Goal: Check status: Check status

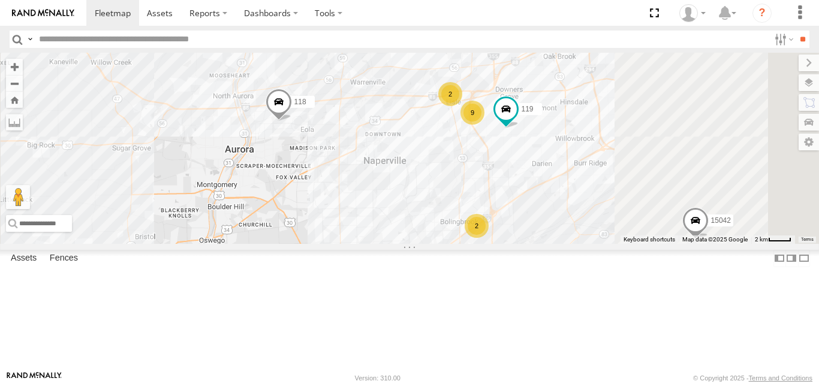
drag, startPoint x: 571, startPoint y: 303, endPoint x: 397, endPoint y: 232, distance: 188.5
click at [397, 232] on div "125 - [PERSON_NAME] 118 15042 9 119 2 2" at bounding box center [409, 148] width 819 height 191
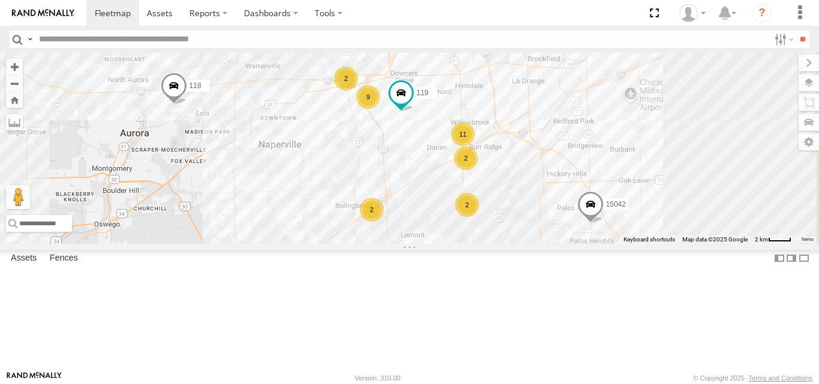
drag, startPoint x: 549, startPoint y: 261, endPoint x: 376, endPoint y: 276, distance: 174.0
click at [376, 243] on div "125 - [PERSON_NAME] 118 15042 9 119 2 2 11 2 2" at bounding box center [409, 148] width 819 height 191
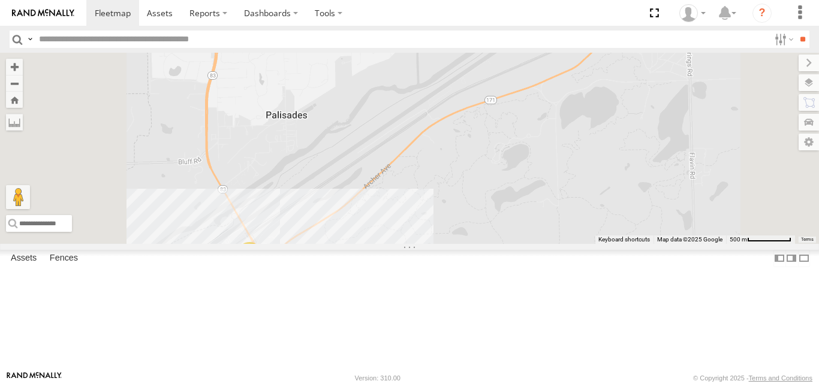
drag, startPoint x: 469, startPoint y: 282, endPoint x: 519, endPoint y: 184, distance: 109.9
click at [511, 193] on div "125 - [PERSON_NAME] 118 15042 119 2" at bounding box center [409, 148] width 819 height 191
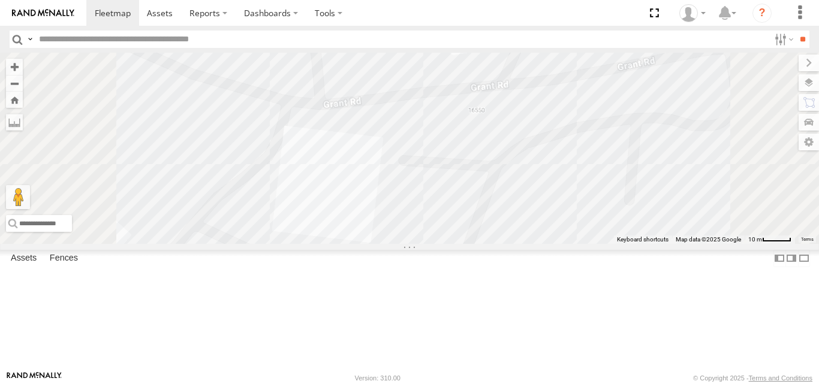
drag, startPoint x: 498, startPoint y: 132, endPoint x: 489, endPoint y: 240, distance: 108.2
click at [489, 240] on div "125 - [PERSON_NAME] 118 15042 119" at bounding box center [409, 148] width 819 height 191
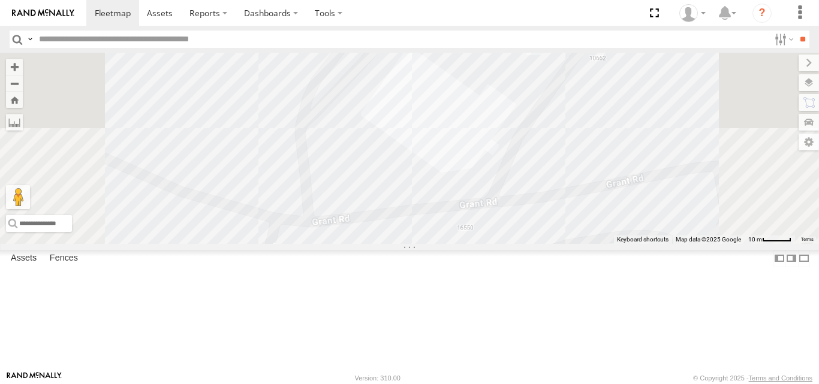
drag, startPoint x: 483, startPoint y: 195, endPoint x: 489, endPoint y: 290, distance: 94.9
click at [489, 243] on div "125 - [PERSON_NAME] 118 15042 119" at bounding box center [409, 148] width 819 height 191
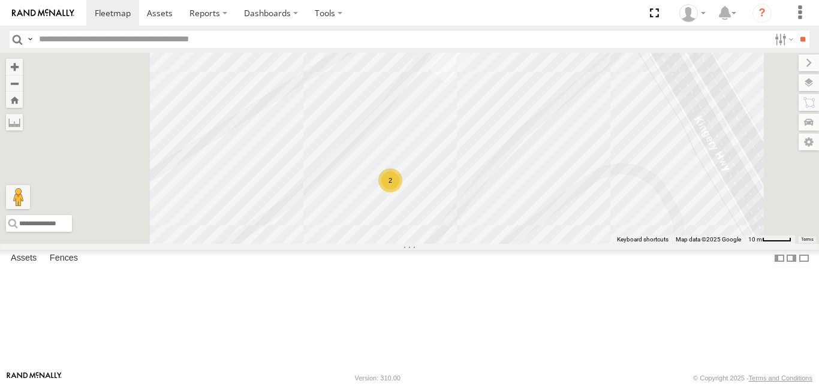
drag, startPoint x: 549, startPoint y: 167, endPoint x: 582, endPoint y: 167, distance: 33.6
click at [582, 167] on div "125 - [PERSON_NAME] 118 15042 119 2" at bounding box center [409, 148] width 819 height 191
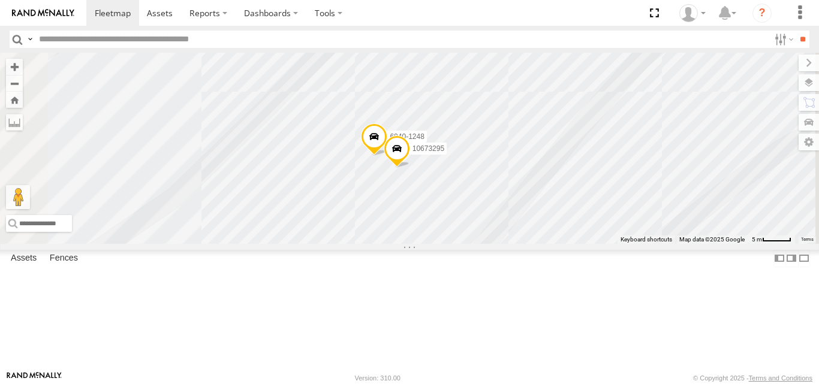
drag, startPoint x: 611, startPoint y: 261, endPoint x: 582, endPoint y: 254, distance: 29.7
click at [582, 243] on div "125 - [PERSON_NAME] 118 15042 119 6040-1248 10673295" at bounding box center [409, 148] width 819 height 191
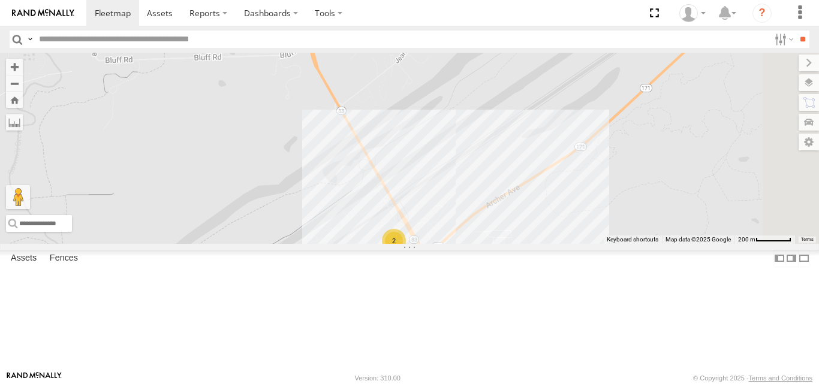
drag, startPoint x: 725, startPoint y: 260, endPoint x: 633, endPoint y: 296, distance: 99.6
click at [633, 243] on div "2" at bounding box center [409, 148] width 819 height 191
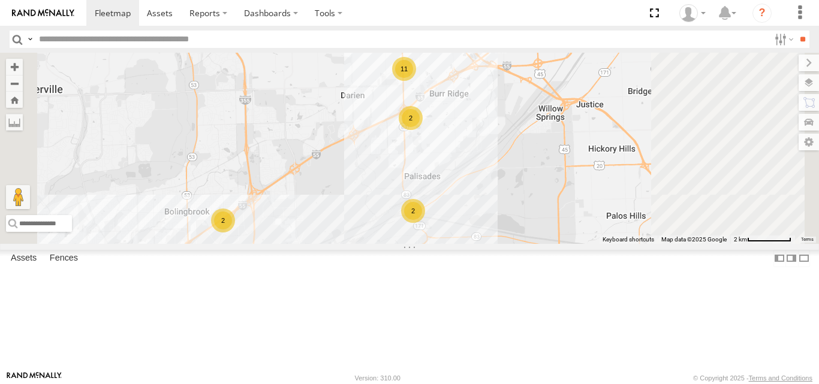
drag, startPoint x: 698, startPoint y: 297, endPoint x: 630, endPoint y: 263, distance: 77.2
click at [634, 243] on div "11 2 9 119 2 2 2" at bounding box center [409, 148] width 819 height 191
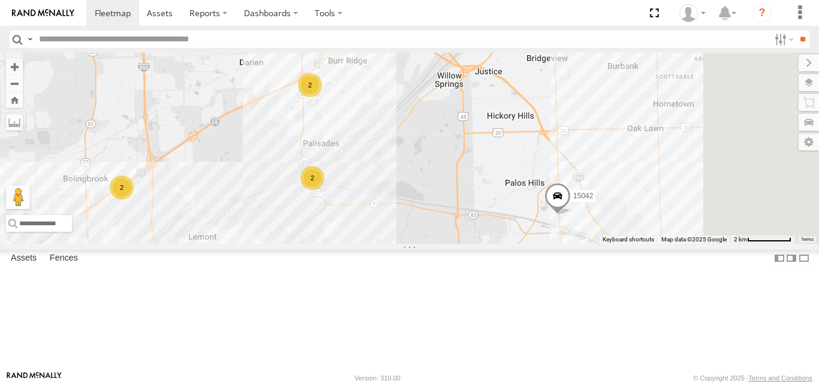
drag, startPoint x: 691, startPoint y: 248, endPoint x: 599, endPoint y: 242, distance: 92.5
click at [607, 240] on div "11 2 9 119 2 2 2 15042" at bounding box center [409, 148] width 819 height 191
